Goal: Task Accomplishment & Management: Manage account settings

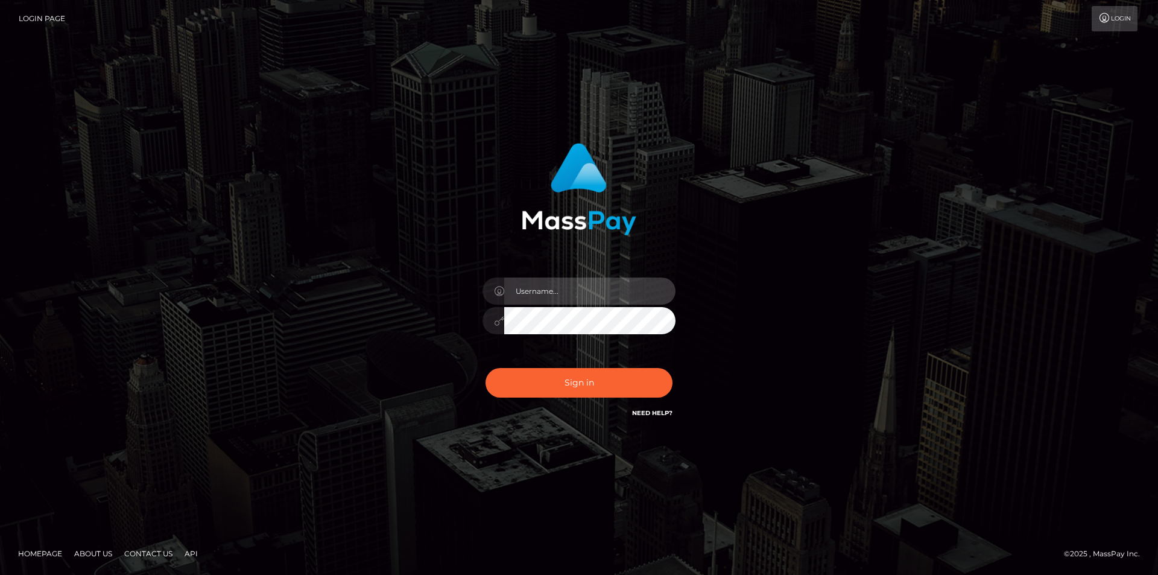
type input "alex.tp"
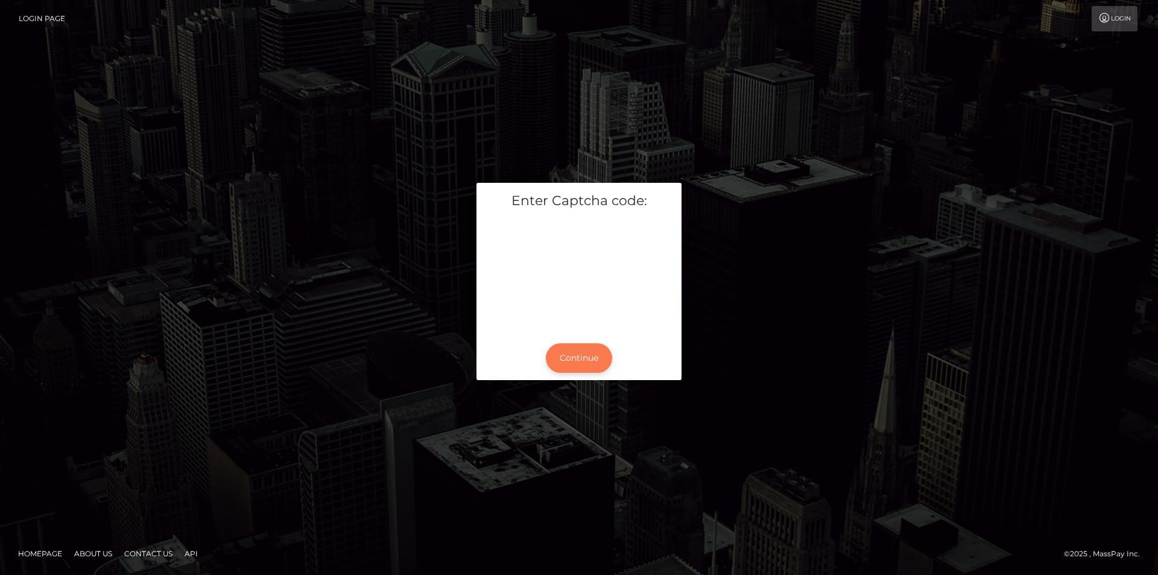
click at [571, 361] on button "Continue" at bounding box center [579, 358] width 66 height 30
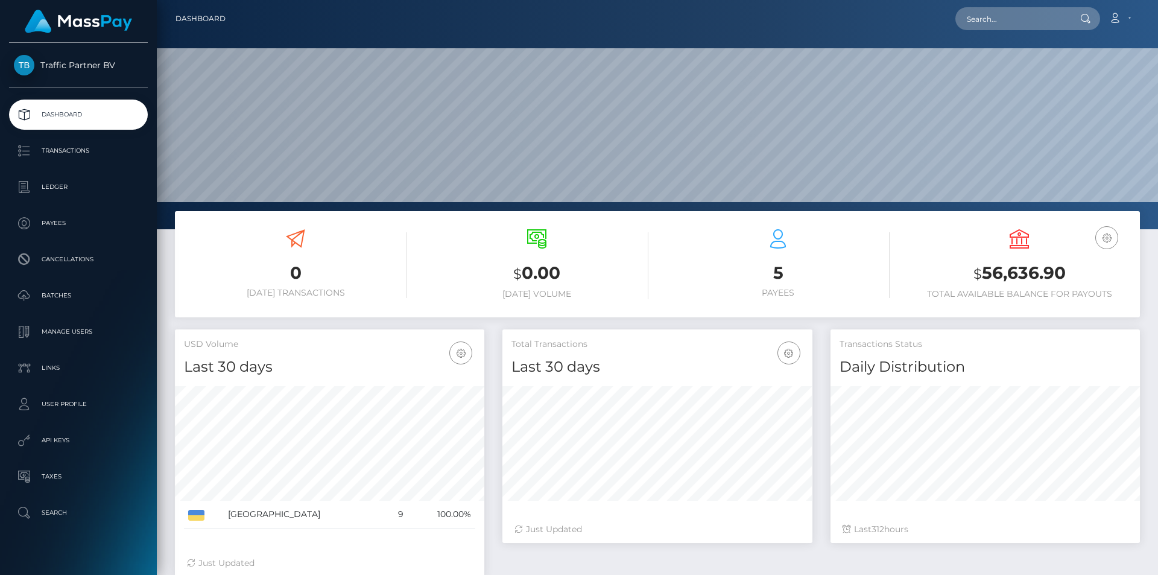
scroll to position [214, 310]
